Goal: Transaction & Acquisition: Register for event/course

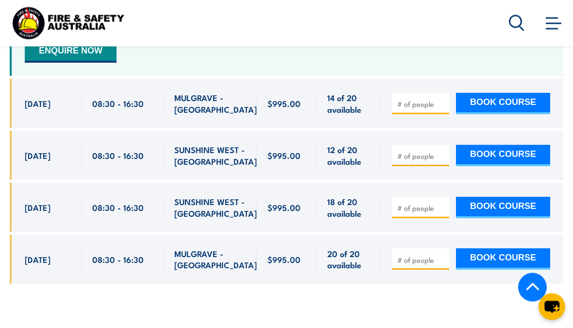
scroll to position [1804, 0]
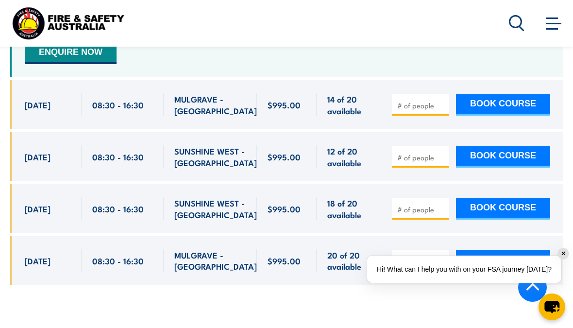
click at [501, 198] on button "BOOK COURSE" at bounding box center [503, 208] width 94 height 21
type input "1"
click at [518, 198] on button "BOOK COURSE" at bounding box center [503, 208] width 94 height 21
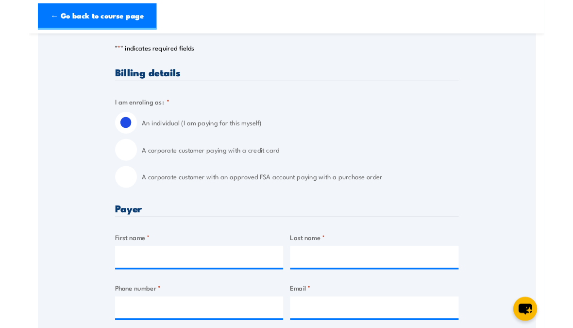
scroll to position [244, 0]
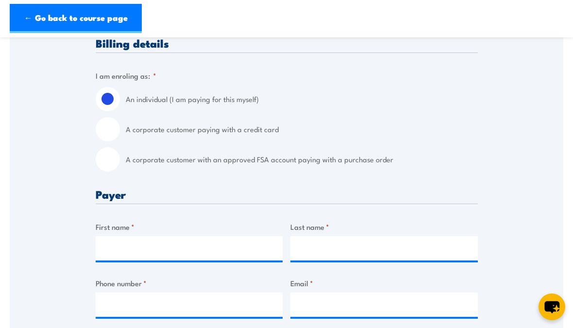
click at [106, 169] on input "A corporate customer with an approved FSA account paying with a purchase order" at bounding box center [108, 159] width 24 height 24
radio input "true"
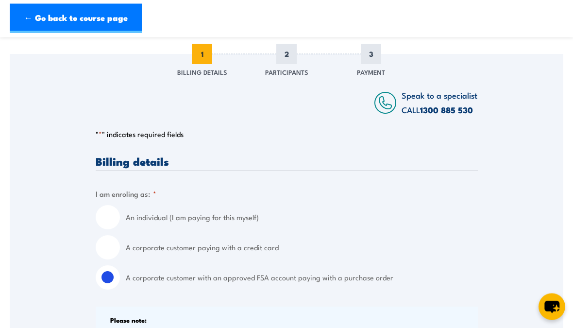
scroll to position [147, 0]
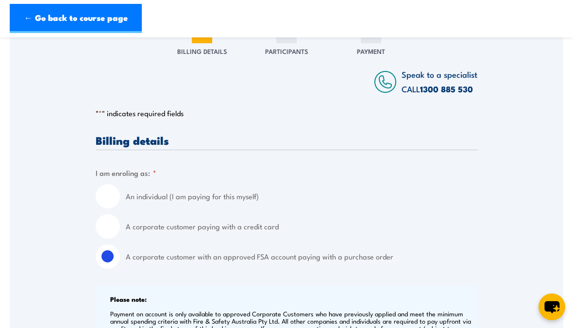
click at [110, 227] on input "A corporate customer paying with a credit card" at bounding box center [108, 226] width 24 height 24
radio input "true"
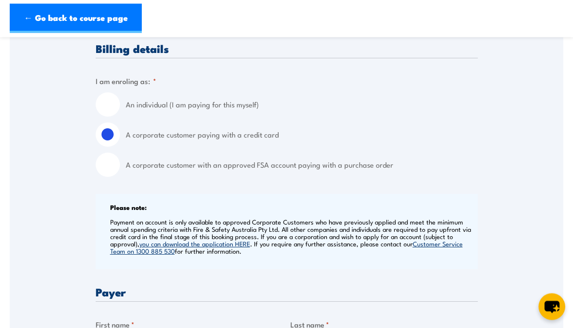
scroll to position [233, 0]
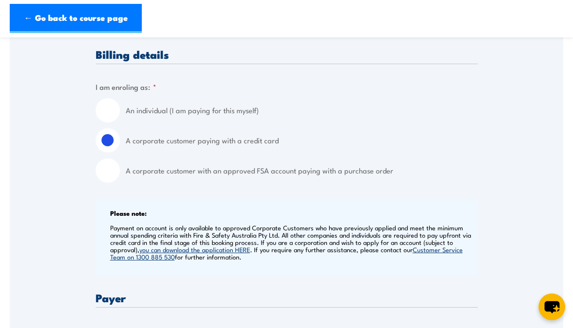
click at [103, 172] on input "A corporate customer with an approved FSA account paying with a purchase order" at bounding box center [108, 170] width 24 height 24
radio input "true"
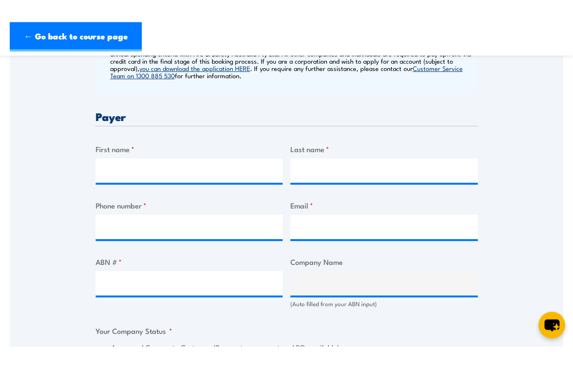
scroll to position [415, 0]
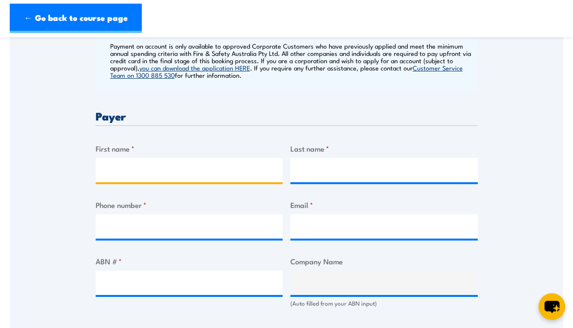
click at [261, 171] on input "First name *" at bounding box center [190, 170] width 188 height 24
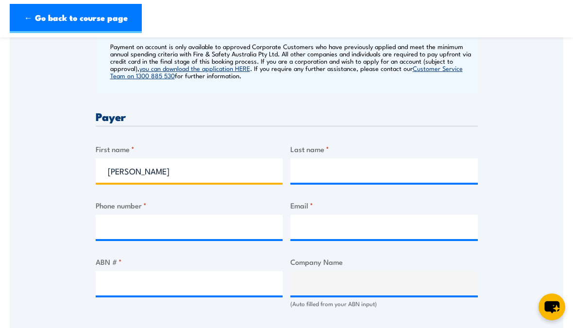
type input "John"
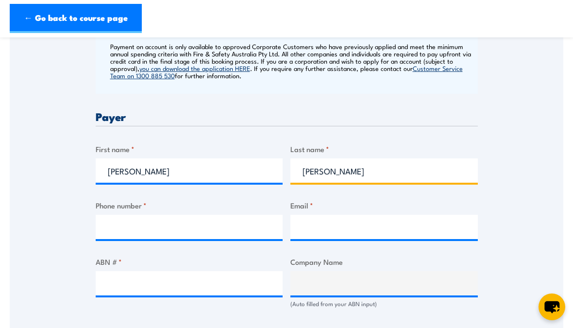
type input "Webb"
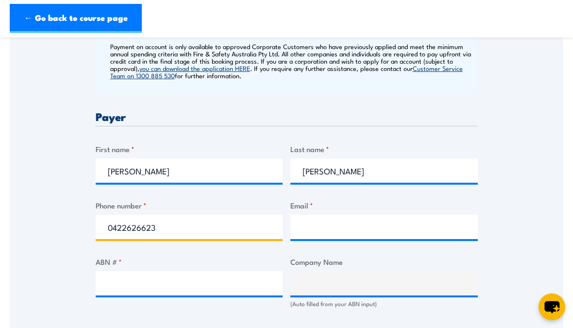
type input "0422626623"
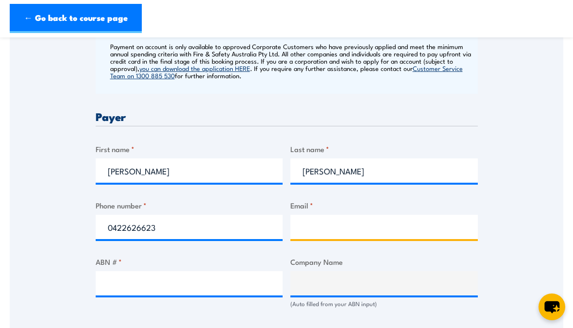
click at [401, 222] on input "Email *" at bounding box center [385, 227] width 188 height 24
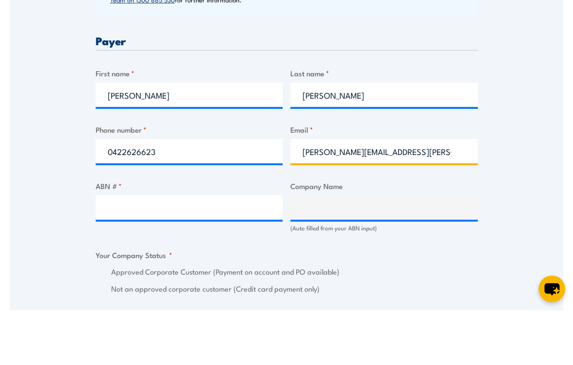
scroll to position [438, 0]
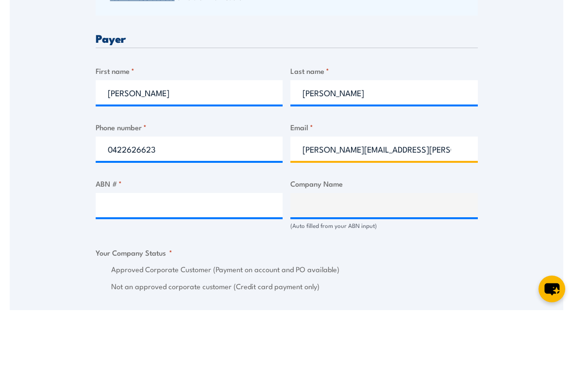
type input "john.webb@virginaustralia.com"
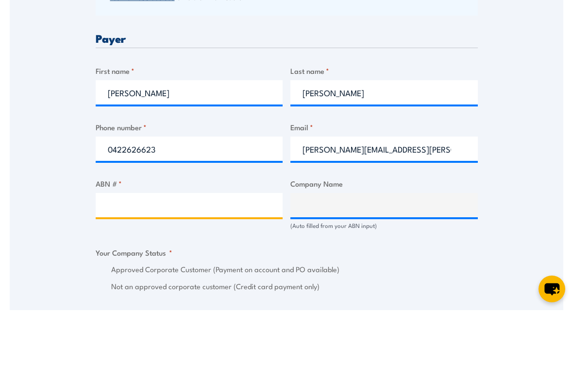
click at [244, 248] on input "ABN # *" at bounding box center [190, 260] width 188 height 24
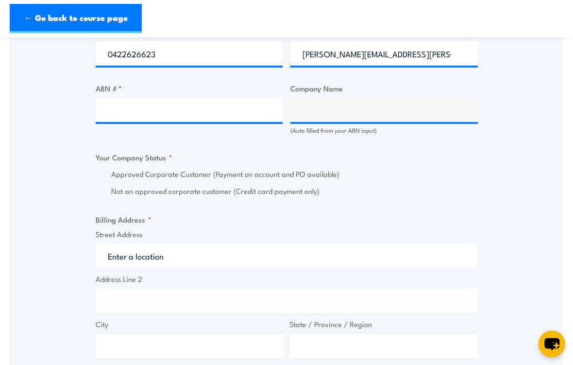
scroll to position [595, 0]
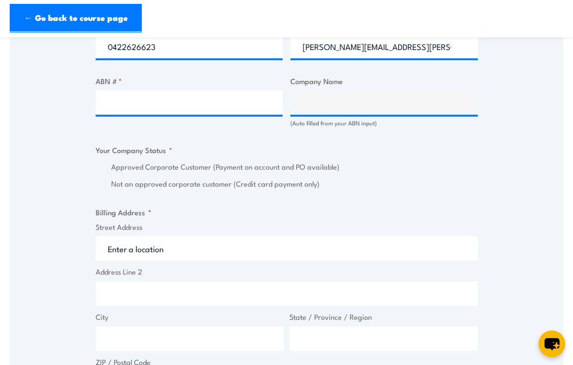
click at [256, 248] on input "Street Address" at bounding box center [287, 248] width 382 height 24
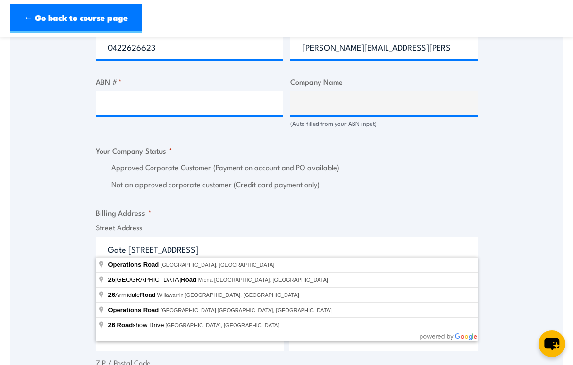
type input "Operations Road, Melbourne Airport VIC, Australia"
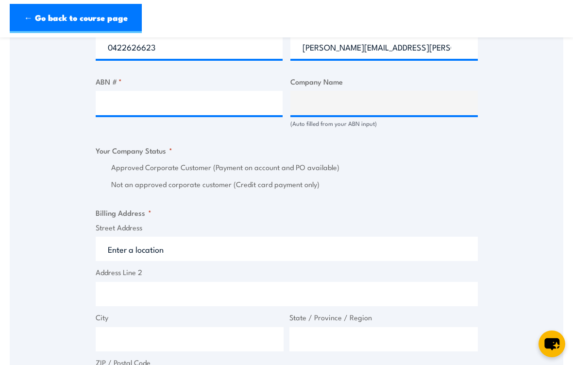
type input "Operations Rd"
type input "Melbourne Airport"
type input "Victoria"
type input "3045"
select select "Australia"
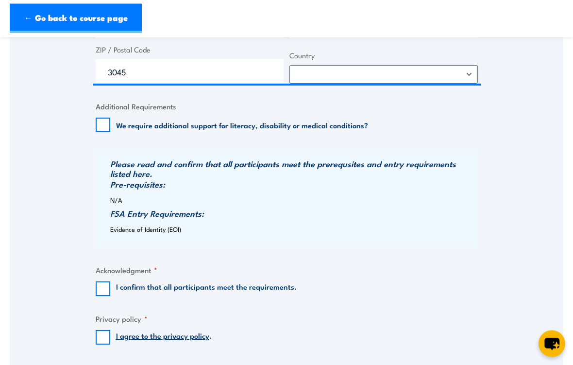
scroll to position [921, 0]
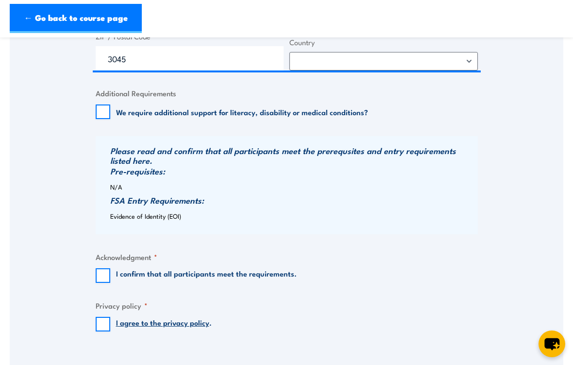
click at [104, 268] on input "I confirm that all participants meet the requirements." at bounding box center [103, 275] width 15 height 15
checkbox input "true"
click at [99, 319] on input "I agree to the privacy policy ." at bounding box center [103, 324] width 15 height 15
checkbox input "true"
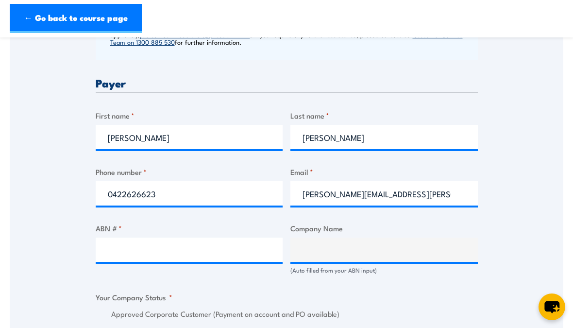
scroll to position [448, 0]
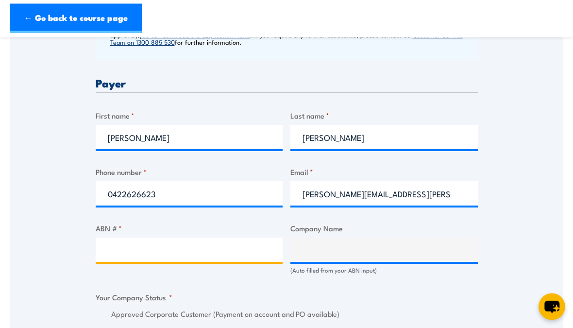
click at [229, 256] on input "ABN # *" at bounding box center [190, 250] width 188 height 24
click at [218, 251] on input "ABN # *" at bounding box center [190, 250] width 188 height 24
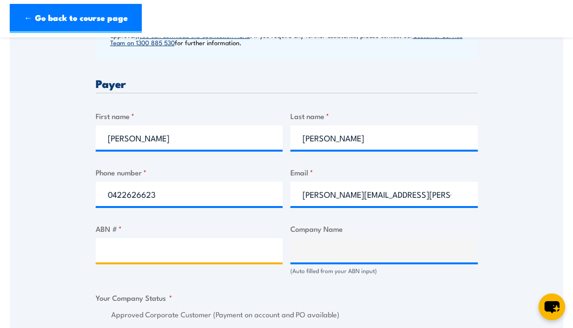
paste input "36 090 670 965"
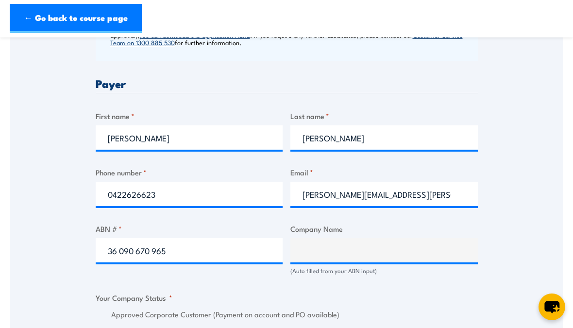
click at [516, 214] on div "Speak to a specialist CALL 1300 885 530 CALL 1300 885 530 " * " indicates requi…" at bounding box center [287, 279] width 554 height 1093
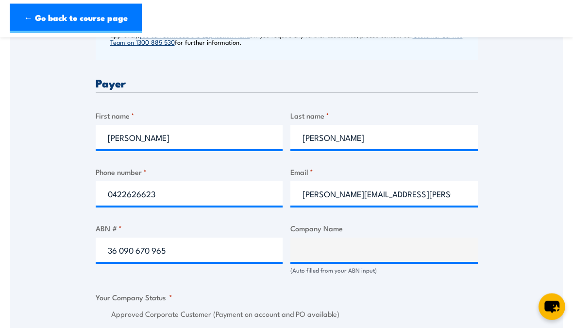
scroll to position [448, 0]
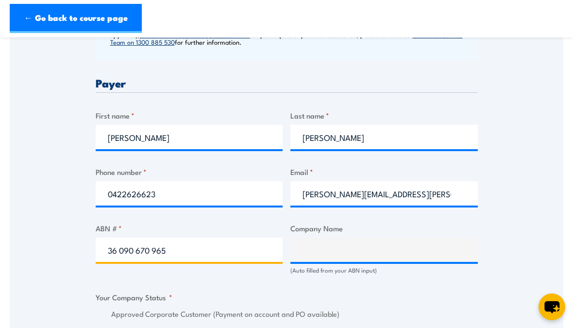
click at [209, 252] on input "36 090 670 965" at bounding box center [190, 250] width 188 height 24
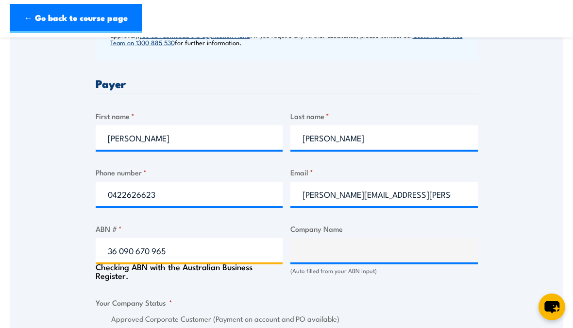
type input "36 090 670965"
type input "VIRGIN AUSTRALIA AIRLINES PTY LTD"
radio input "true"
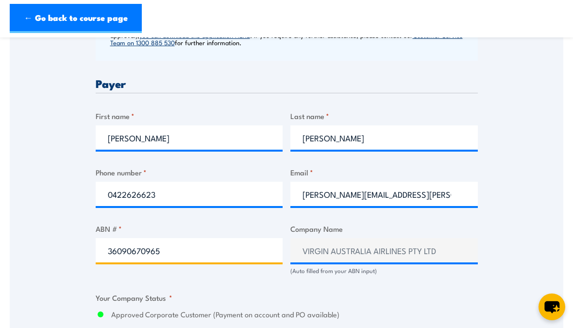
click at [202, 251] on input "36090670965" at bounding box center [190, 250] width 188 height 24
type input "36090670965"
click at [533, 219] on div "Speak to a specialist CALL 1300 885 530 CALL 1300 885 530 " * " indicates requi…" at bounding box center [287, 279] width 554 height 1093
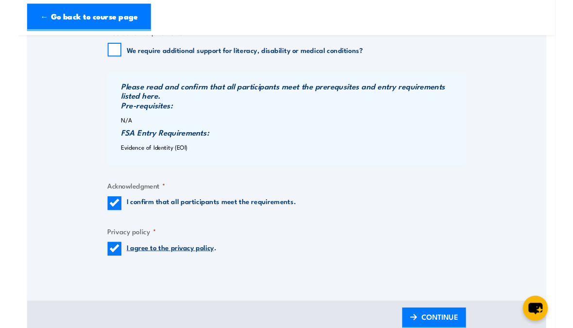
scroll to position [1003, 0]
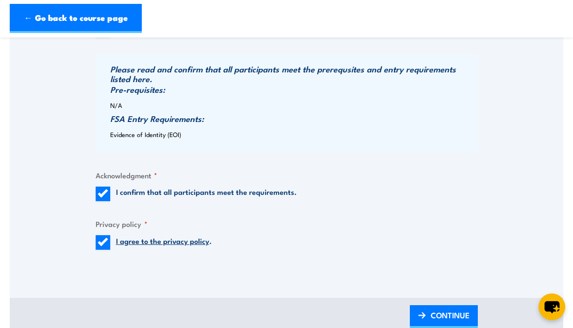
click at [448, 311] on span "CONTINUE" at bounding box center [450, 315] width 39 height 26
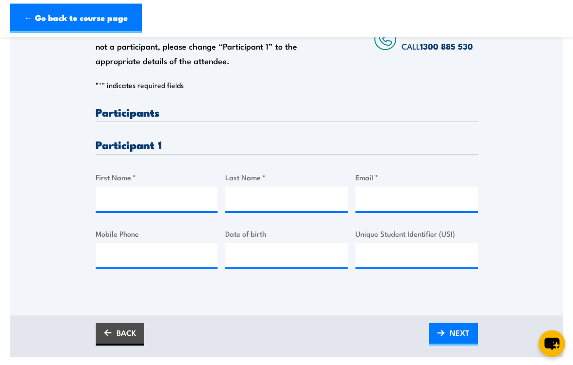
scroll to position [205, 0]
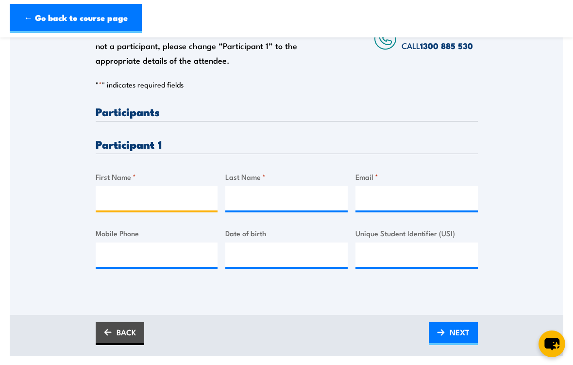
click at [178, 203] on input "First Name *" at bounding box center [157, 198] width 122 height 24
type input "John"
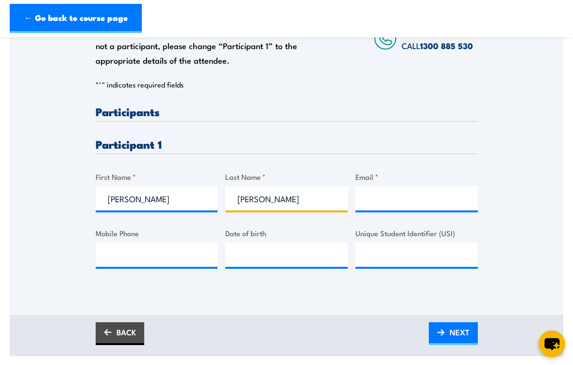
type input "Webb"
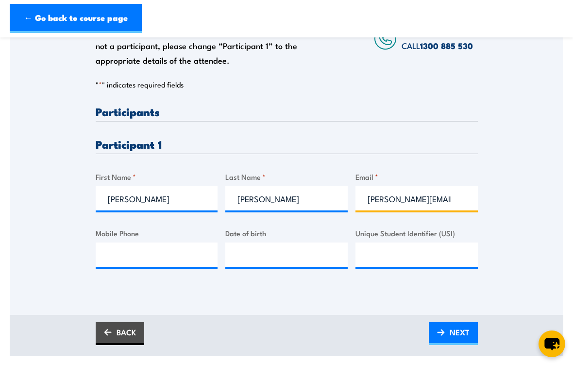
type input "john.webb@virginaustralia.com"
click at [160, 264] on input "Mobile Phone" at bounding box center [157, 255] width 122 height 24
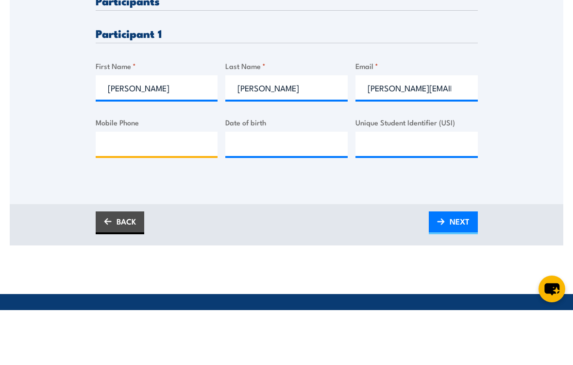
scroll to position [262, 0]
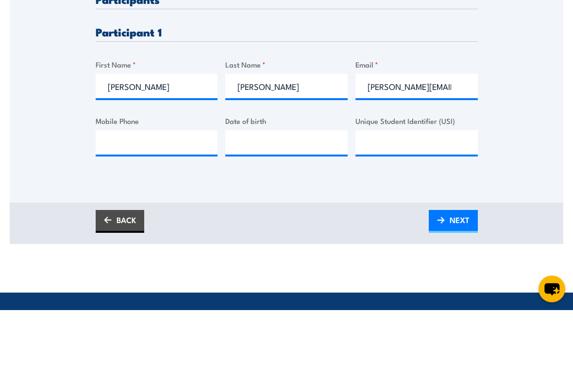
click at [129, 265] on link "BACK" at bounding box center [120, 276] width 49 height 23
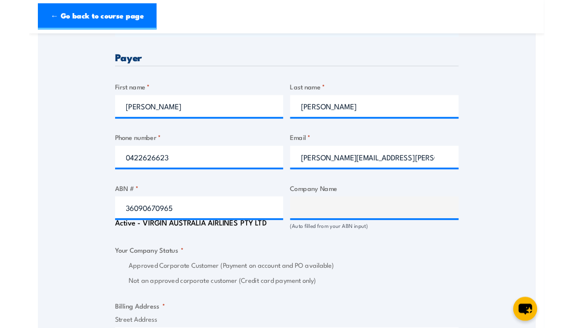
scroll to position [504, 0]
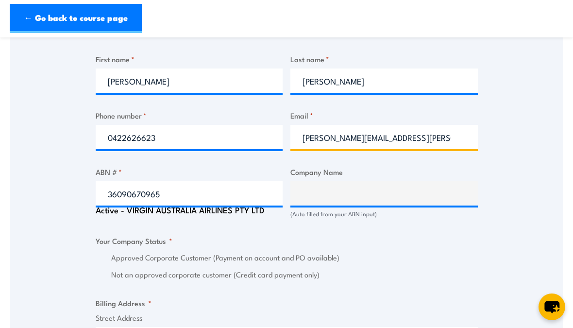
click at [417, 143] on input "john.webb@virginaustralia.com" at bounding box center [385, 137] width 188 height 24
click at [428, 140] on input "john.webb@virginaustralia.com" at bounding box center [385, 137] width 188 height 24
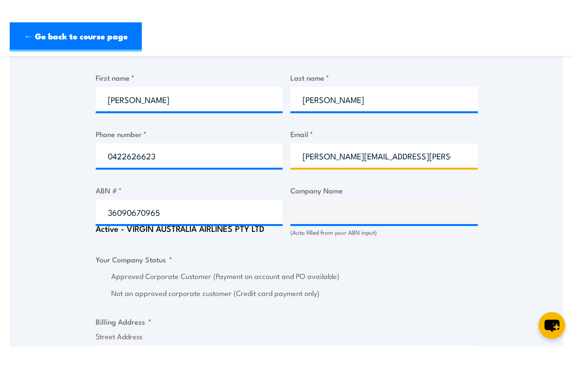
scroll to position [504, 0]
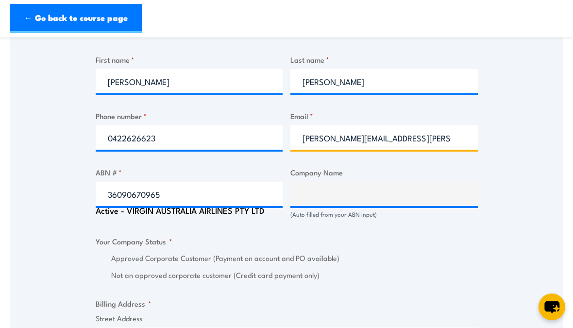
paste input "mailto:apinvoices"
click at [333, 132] on input "mailto:apinvoices@virginaustralia.com" at bounding box center [385, 137] width 188 height 24
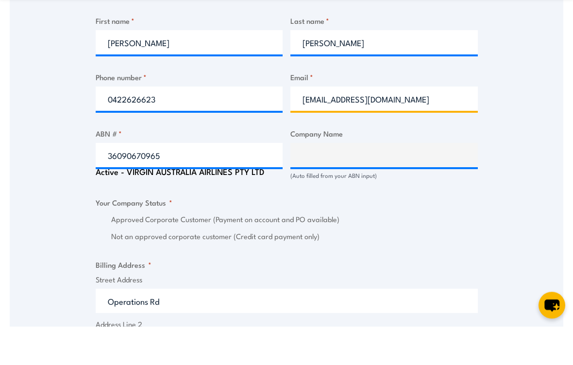
type input "apinvoices@virginaustralia.com"
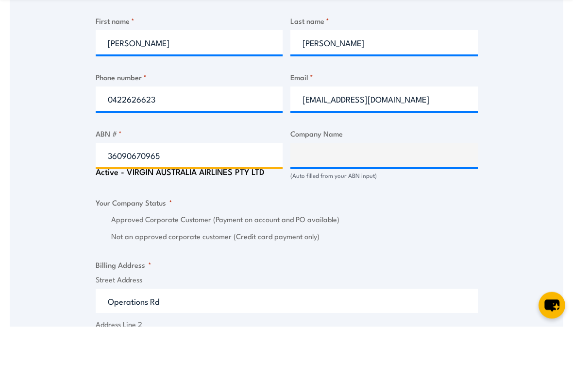
click at [235, 182] on input "36090670965" at bounding box center [190, 194] width 188 height 24
click input "Previous" at bounding box center [0, 0] width 0 height 0
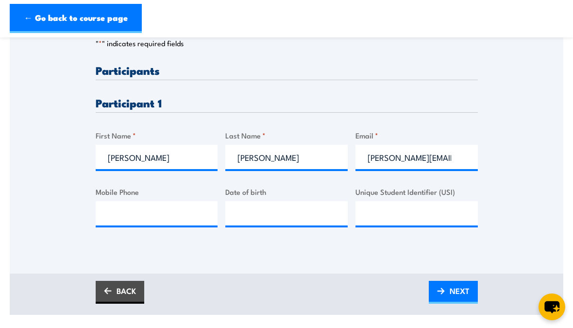
scroll to position [244, 0]
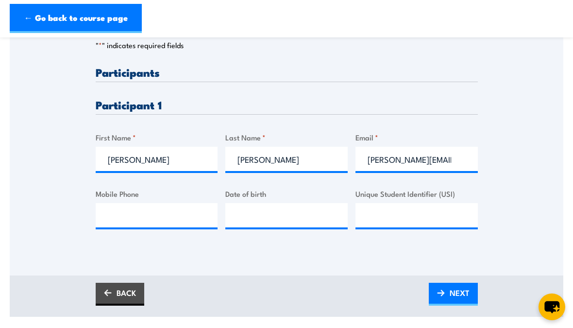
click at [119, 289] on link "BACK" at bounding box center [120, 294] width 49 height 23
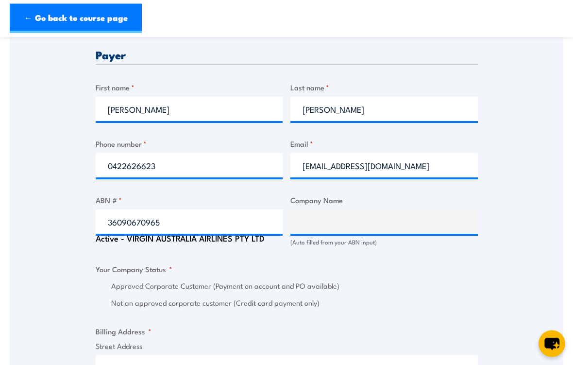
scroll to position [478, 0]
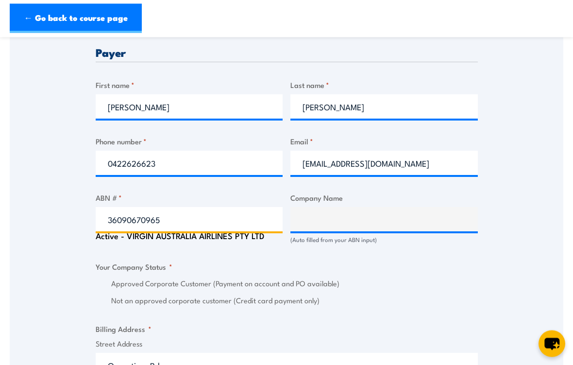
click at [236, 218] on input "36090670965" at bounding box center [190, 220] width 188 height 24
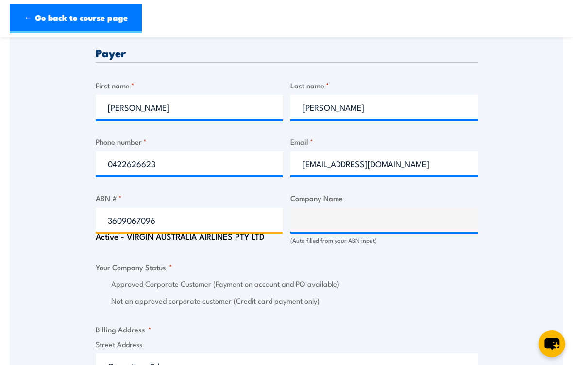
type input "36090670965"
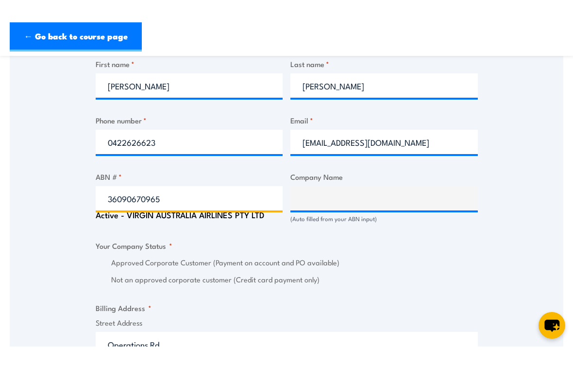
scroll to position [501, 0]
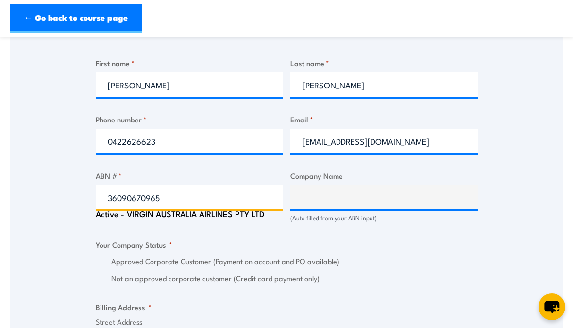
click input "Previous" at bounding box center [0, 0] width 0 height 0
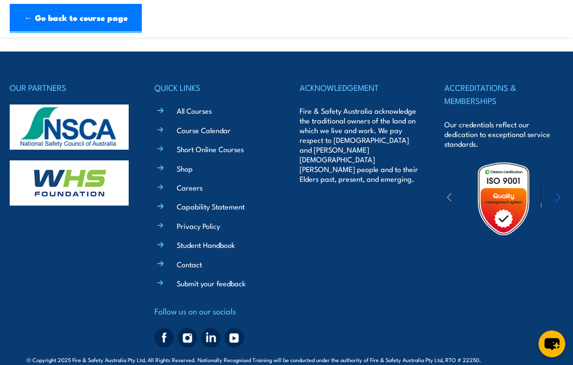
scroll to position [0, 0]
click at [518, 235] on div "ACCREDITATIONS & MEMBERSHIPS Our credentials reflect our dedication to exceptio…" at bounding box center [504, 216] width 119 height 271
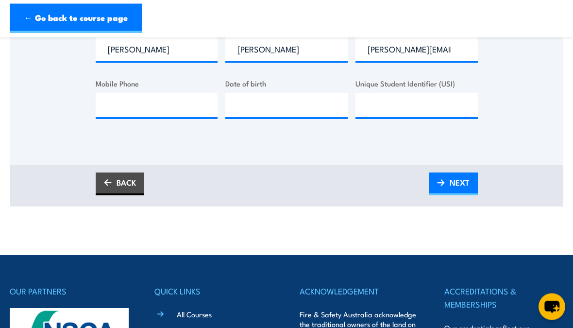
scroll to position [179, 0]
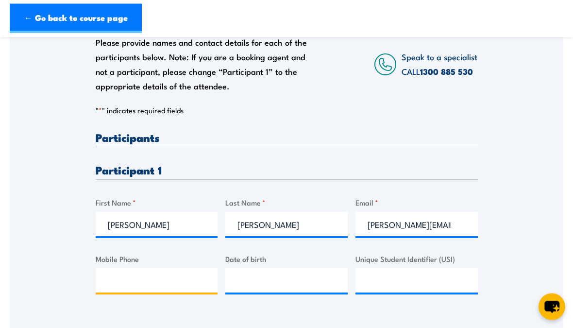
click at [186, 287] on input "Mobile Phone" at bounding box center [157, 281] width 122 height 24
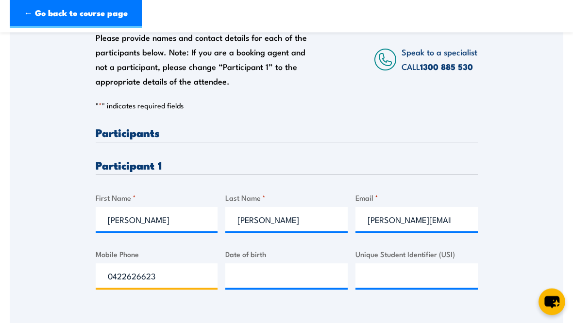
type input "0422626623"
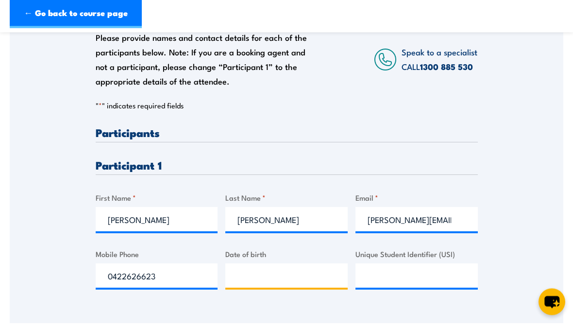
click at [315, 279] on input "Date of birth" at bounding box center [287, 281] width 122 height 24
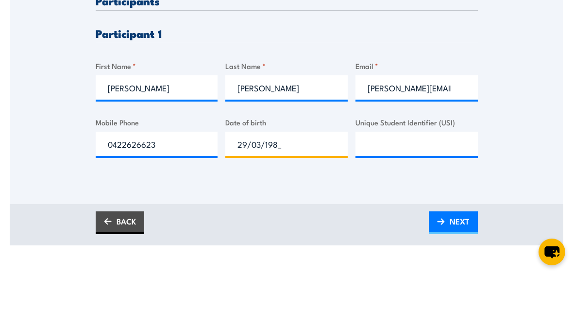
type input "29/03/1984"
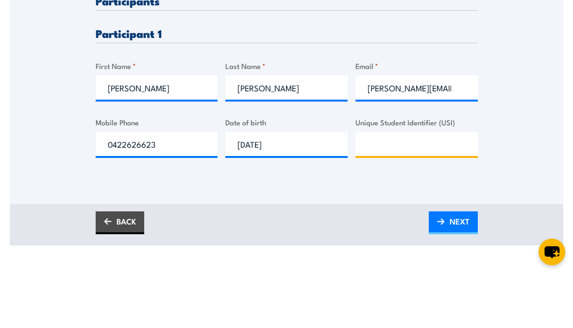
click at [422, 187] on input "Unique Student Identifier (USI)" at bounding box center [417, 199] width 122 height 24
type input "GWFUM8S3A7"
click at [456, 263] on span "NEXT" at bounding box center [460, 276] width 20 height 26
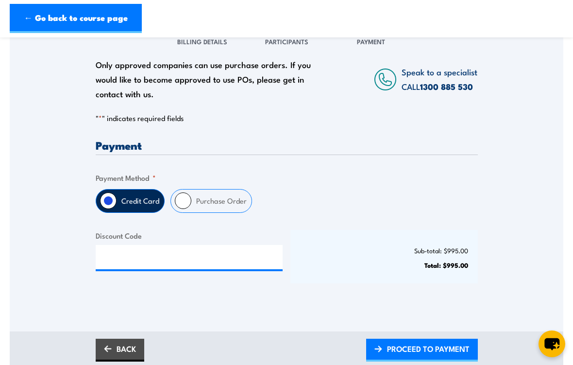
scroll to position [156, 0]
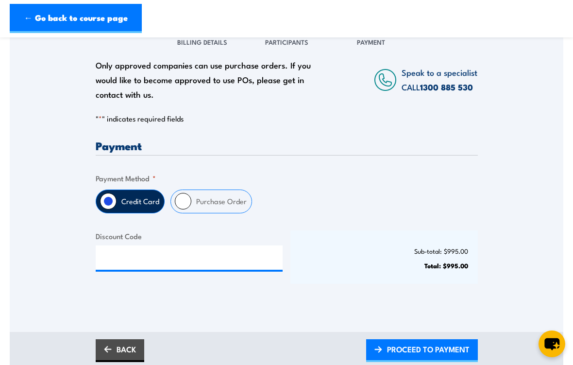
click at [184, 206] on input "Purchase Order" at bounding box center [183, 201] width 17 height 17
radio input "true"
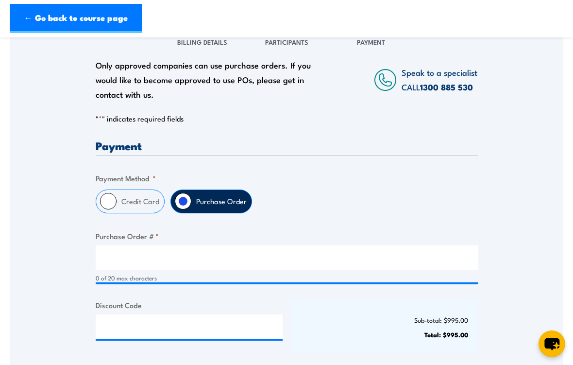
scroll to position [193, 0]
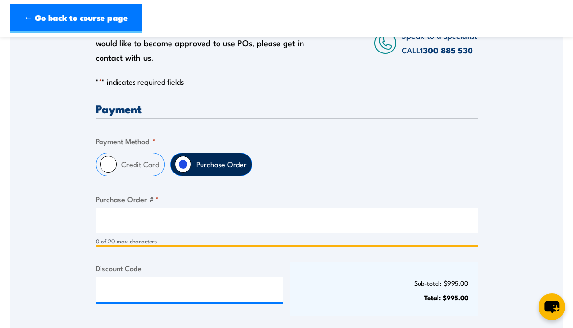
click at [247, 224] on input "Purchase Order # *" at bounding box center [287, 220] width 382 height 24
click at [157, 225] on input "Purchase Order # *" at bounding box center [287, 220] width 382 height 24
paste input "VAA3025219"
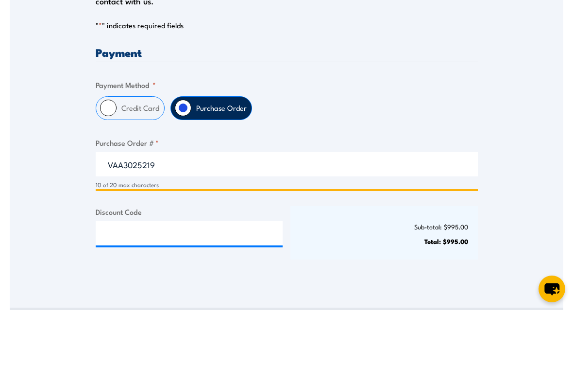
scroll to position [197, 0]
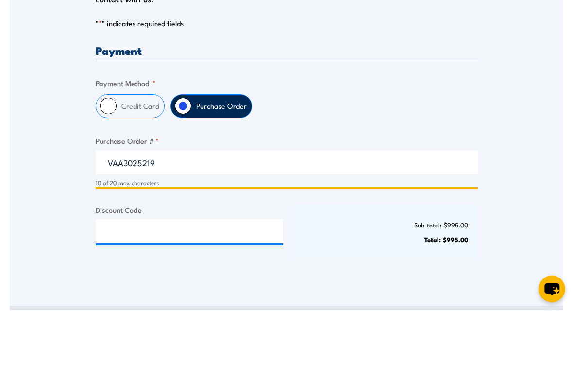
type input "VAA3025219"
click at [214, 291] on div "Only approved companies can use purchase orders. If you would like to become ap…" at bounding box center [287, 171] width 554 height 377
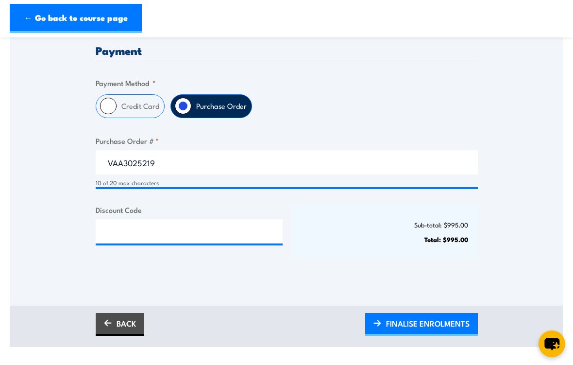
click at [428, 323] on span "FINALISE ENROLMENTS" at bounding box center [428, 324] width 84 height 26
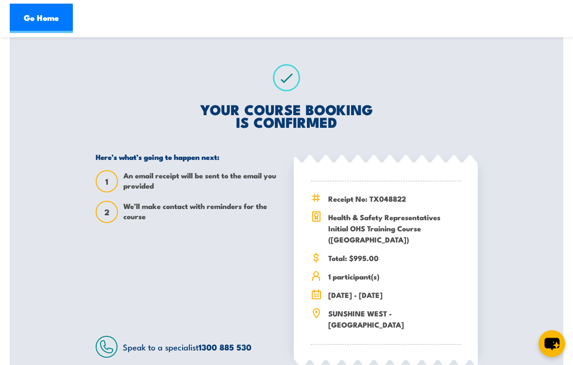
scroll to position [165, 0]
